Goal: Use online tool/utility: Utilize a website feature to perform a specific function

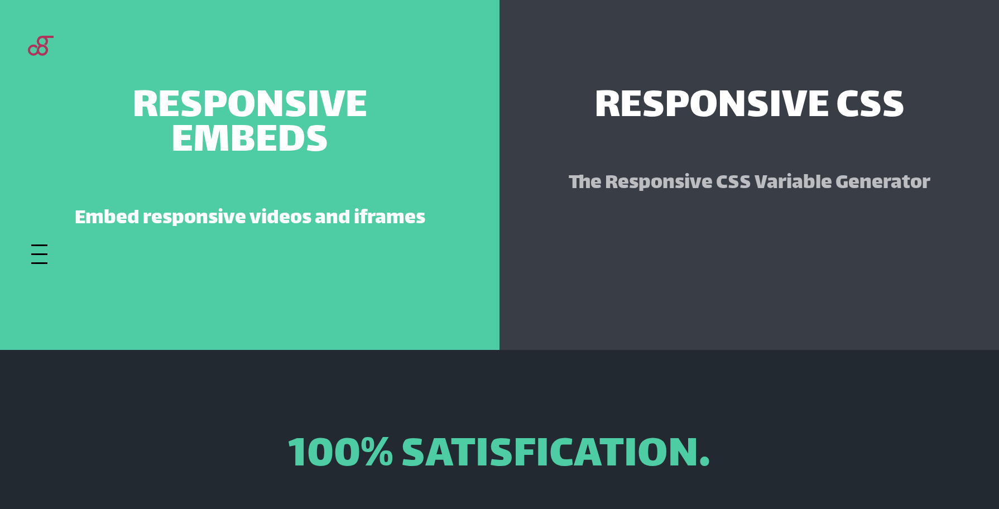
scroll to position [1266, 0]
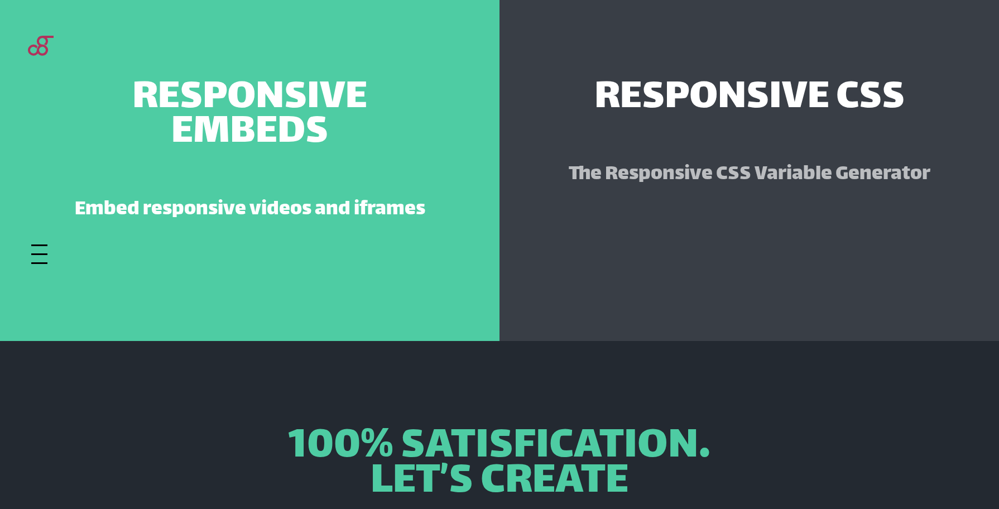
click at [624, 82] on span "Responsive CSS" at bounding box center [750, 99] width 310 height 35
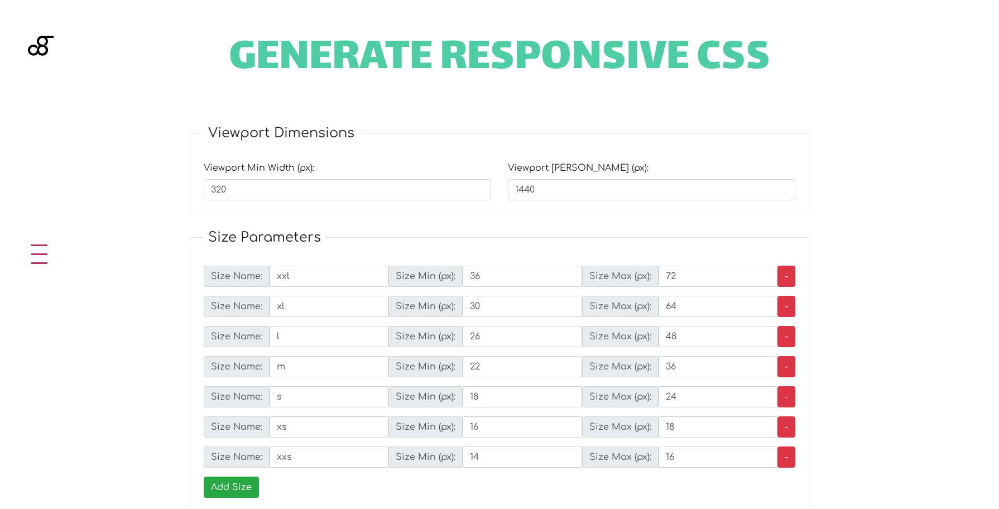
scroll to position [533, 0]
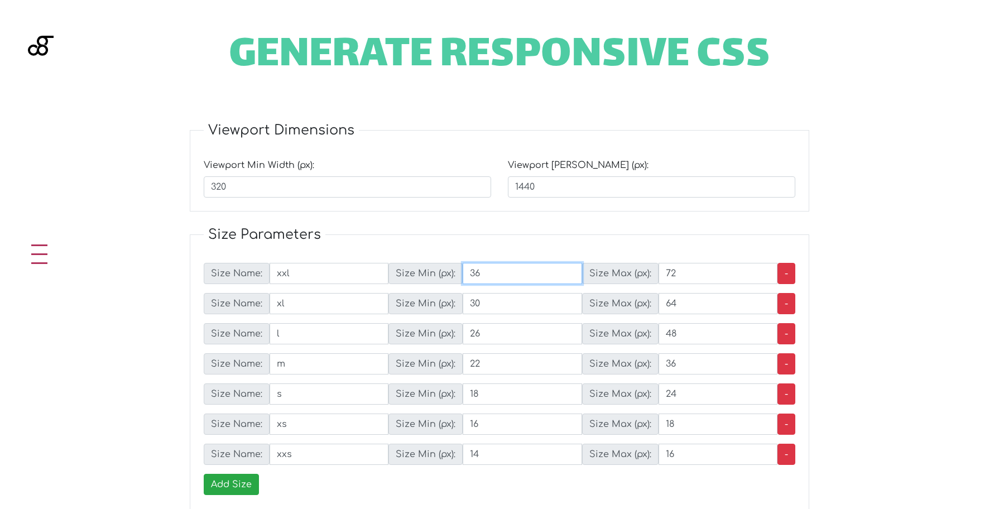
click at [521, 277] on div "Size Name: xxl Size Min (px): 36 Size Max (px): 72 -" at bounding box center [500, 273] width 592 height 21
click at [582, 263] on input "36" at bounding box center [522, 273] width 119 height 21
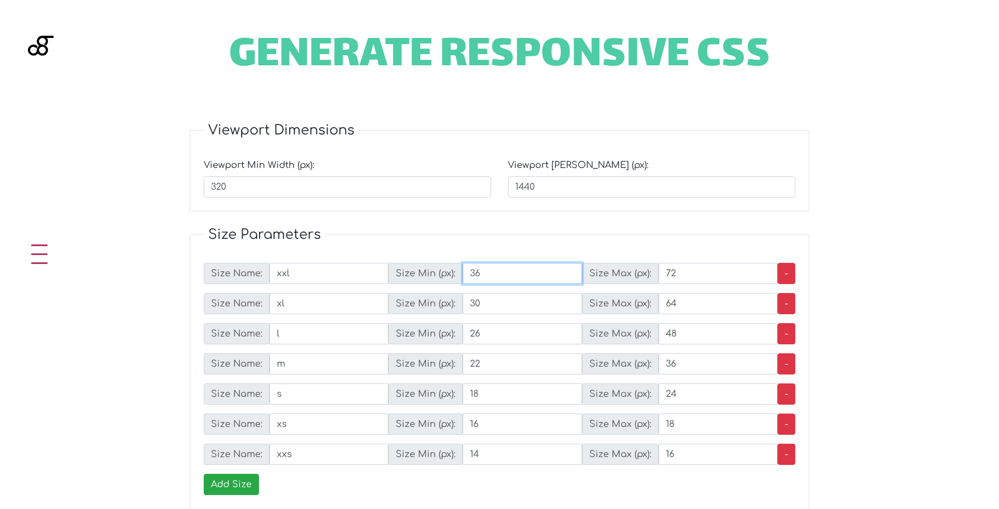
click at [582, 270] on input "36" at bounding box center [522, 273] width 119 height 21
type input "32"
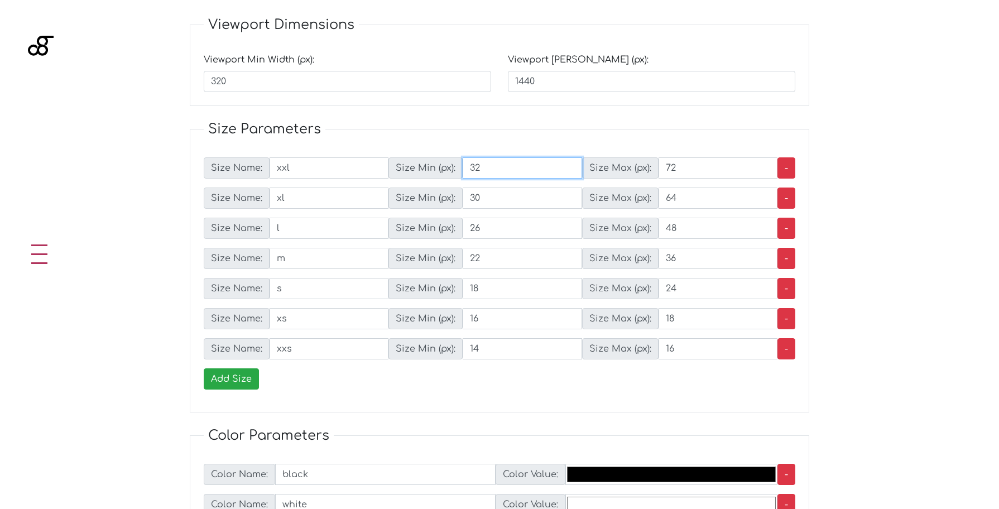
scroll to position [639, 0]
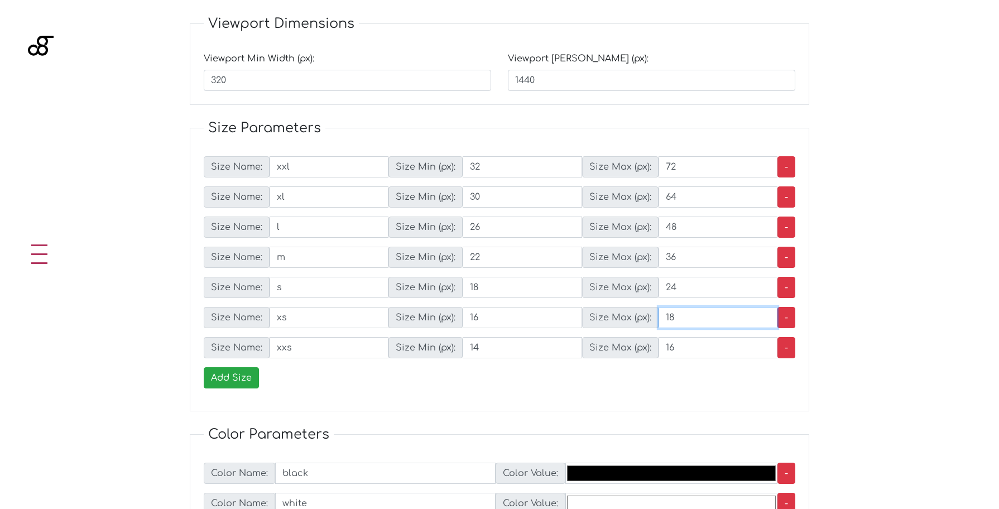
click at [688, 361] on fieldset "Size Parameters Size Name: xxl Size Min (px): 32 Size Max (px): 72 - Size Name:…" at bounding box center [500, 264] width 620 height 293
click at [679, 314] on input "18" at bounding box center [718, 317] width 119 height 21
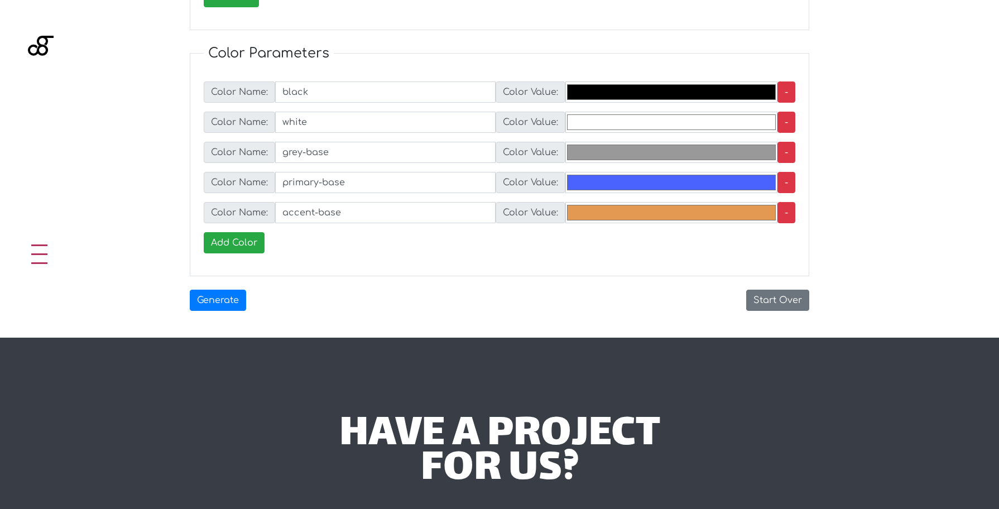
scroll to position [1028, 0]
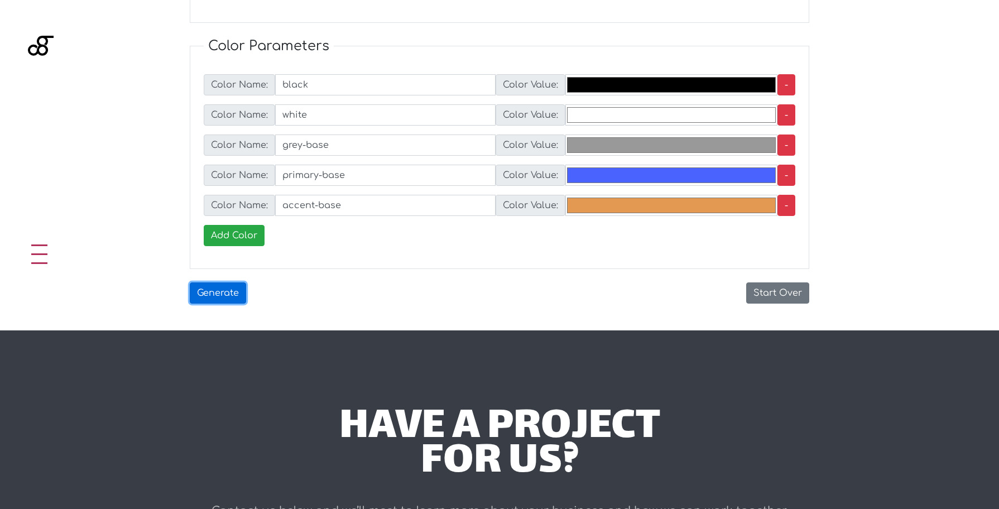
type input "32"
click at [211, 297] on button "Generate" at bounding box center [218, 292] width 56 height 21
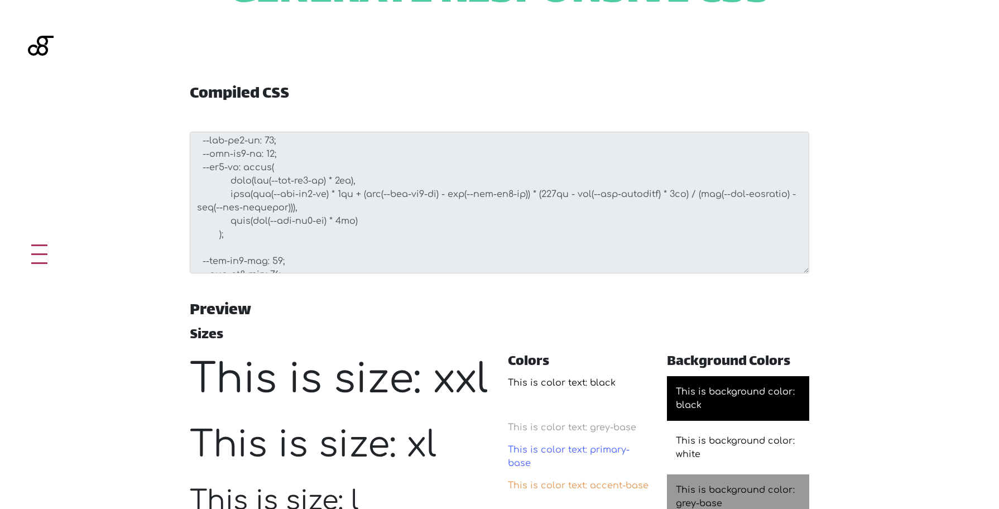
scroll to position [650, 0]
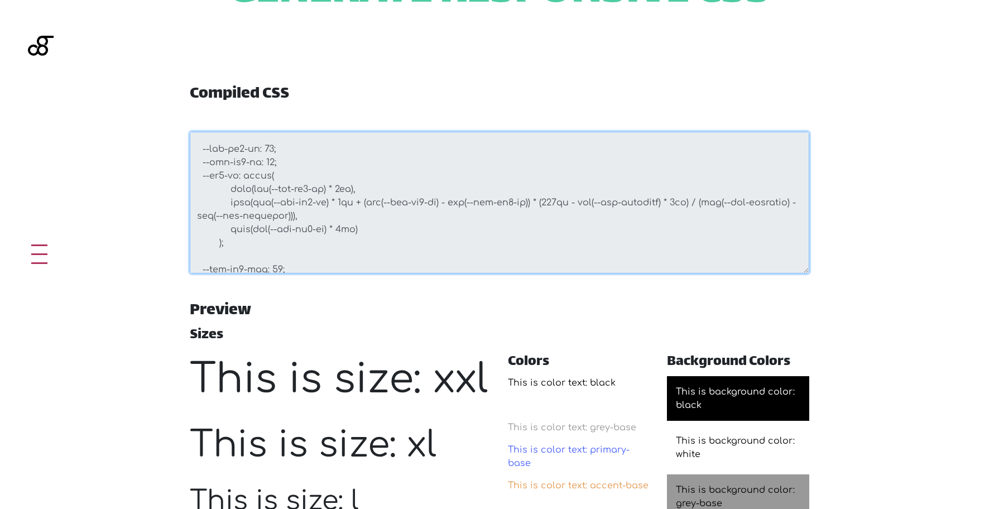
drag, startPoint x: 201, startPoint y: 149, endPoint x: 223, endPoint y: 162, distance: 25.9
click at [224, 162] on textarea at bounding box center [500, 203] width 620 height 142
click at [206, 151] on textarea at bounding box center [500, 203] width 620 height 142
click at [205, 150] on textarea at bounding box center [500, 203] width 620 height 142
drag, startPoint x: 205, startPoint y: 150, endPoint x: 247, endPoint y: 182, distance: 53.0
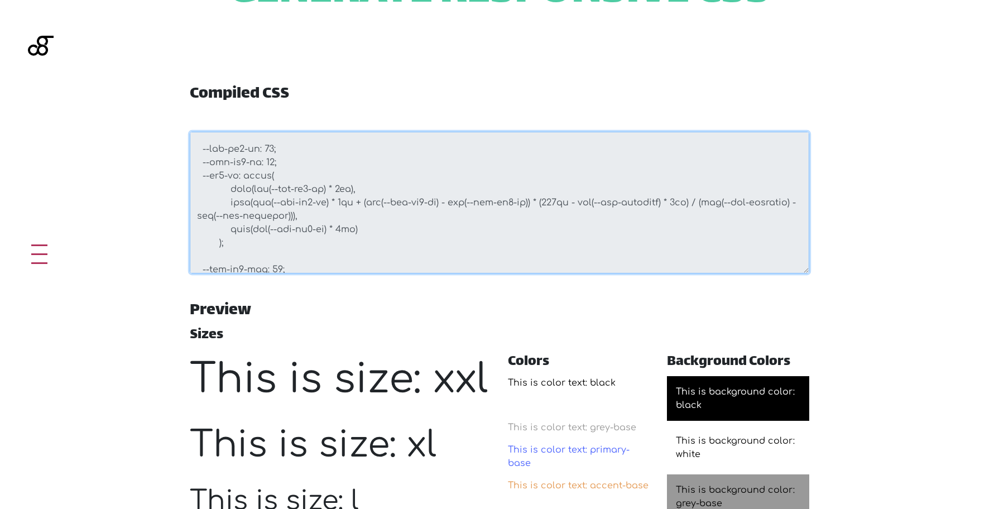
click at [247, 182] on textarea at bounding box center [500, 203] width 620 height 142
click at [197, 156] on textarea at bounding box center [500, 203] width 620 height 142
drag, startPoint x: 202, startPoint y: 150, endPoint x: 237, endPoint y: 243, distance: 99.1
click at [237, 243] on textarea at bounding box center [500, 203] width 620 height 142
